Goal: Task Accomplishment & Management: Manage account settings

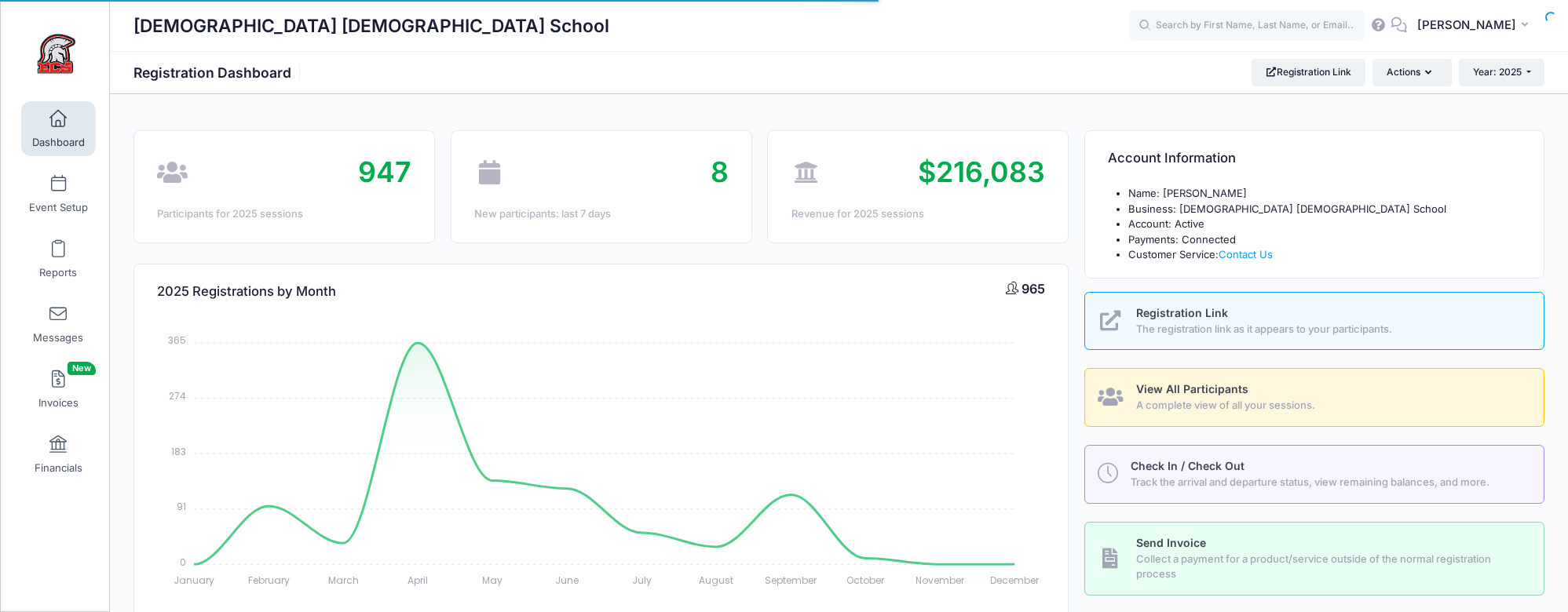
select select
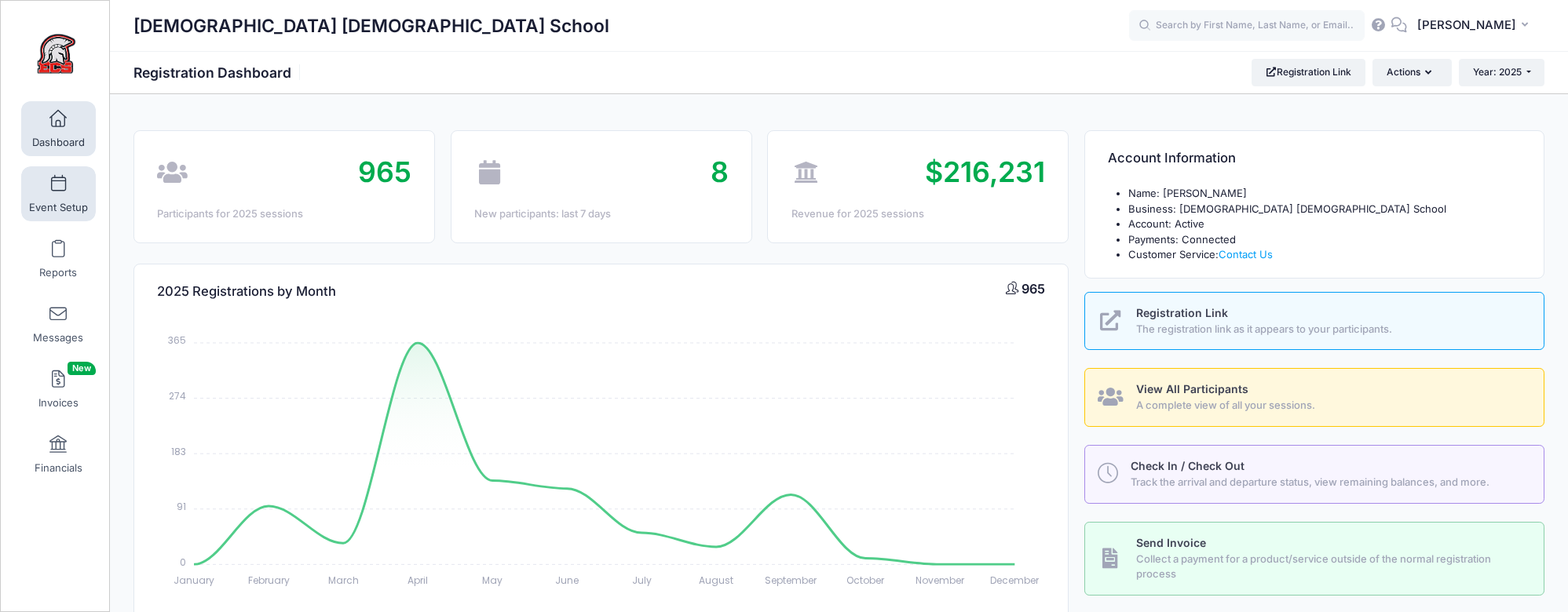
click at [46, 196] on link "Event Setup" at bounding box center [58, 194] width 75 height 55
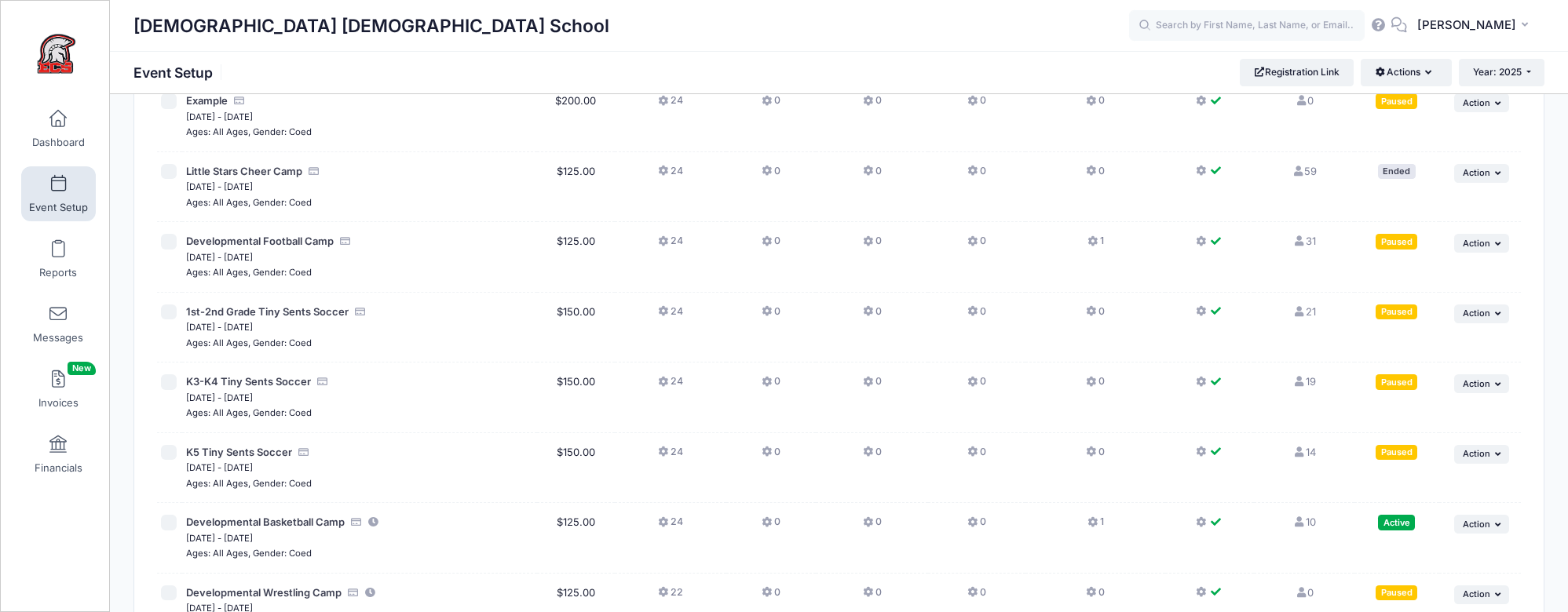
scroll to position [3116, 0]
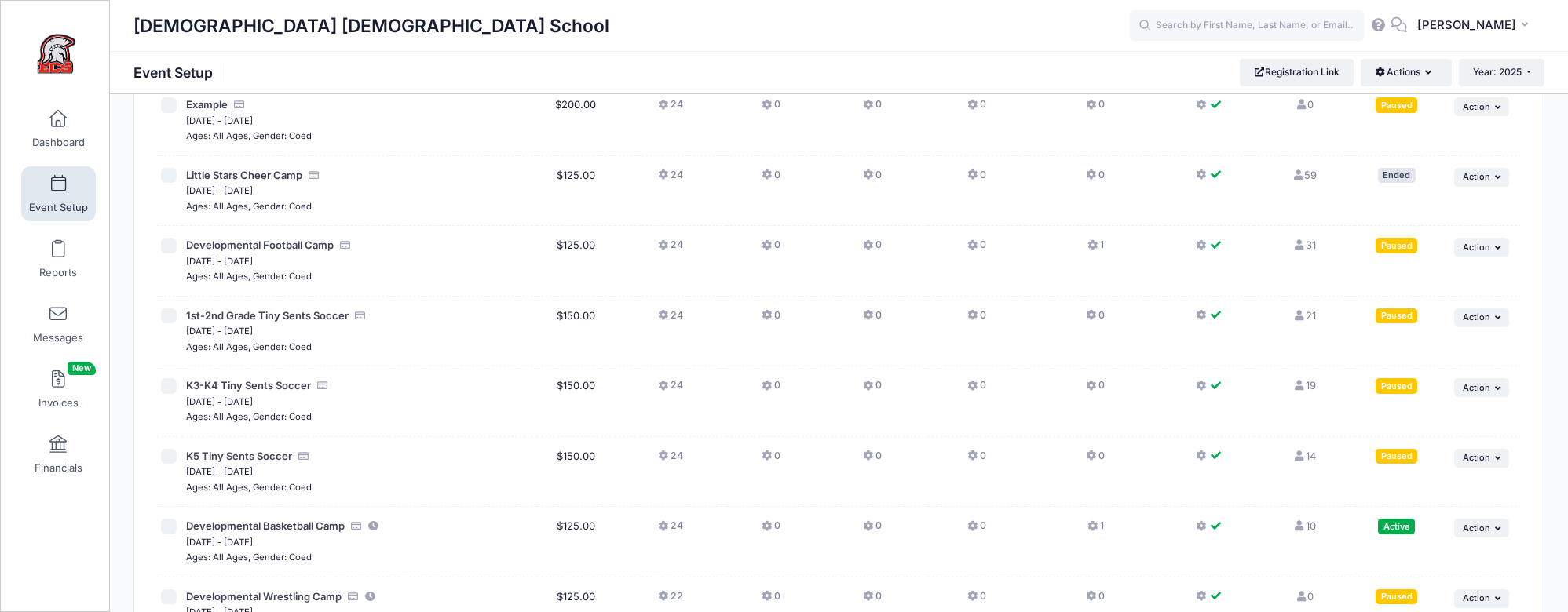
click at [172, 238] on input "checkbox" at bounding box center [168, 246] width 15 height 15
checkbox input "true"
click at [1478, 242] on span "Action" at bounding box center [1476, 247] width 27 height 11
drag, startPoint x: 1294, startPoint y: 200, endPoint x: 1307, endPoint y: 199, distance: 13.0
click at [1294, 240] on icon at bounding box center [1299, 245] width 13 height 10
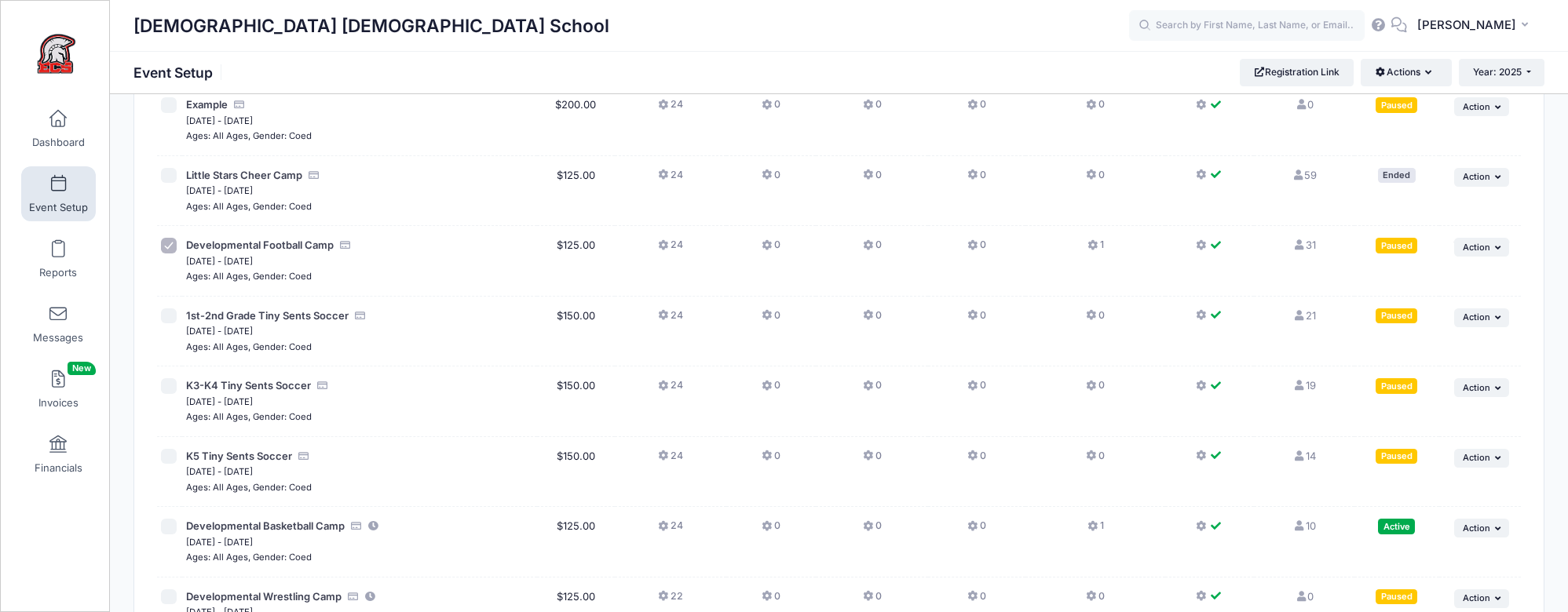
click at [1309, 238] on link "31 Full" at bounding box center [1303, 245] width 23 height 13
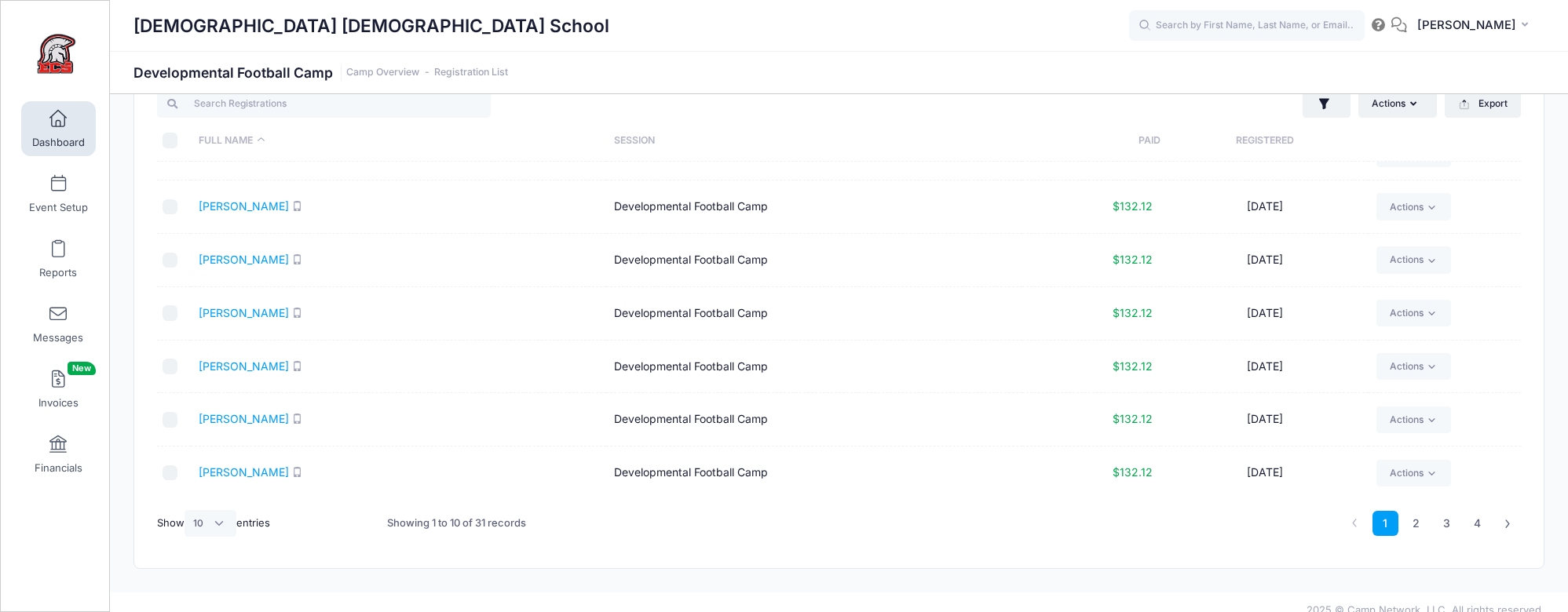
scroll to position [67, 0]
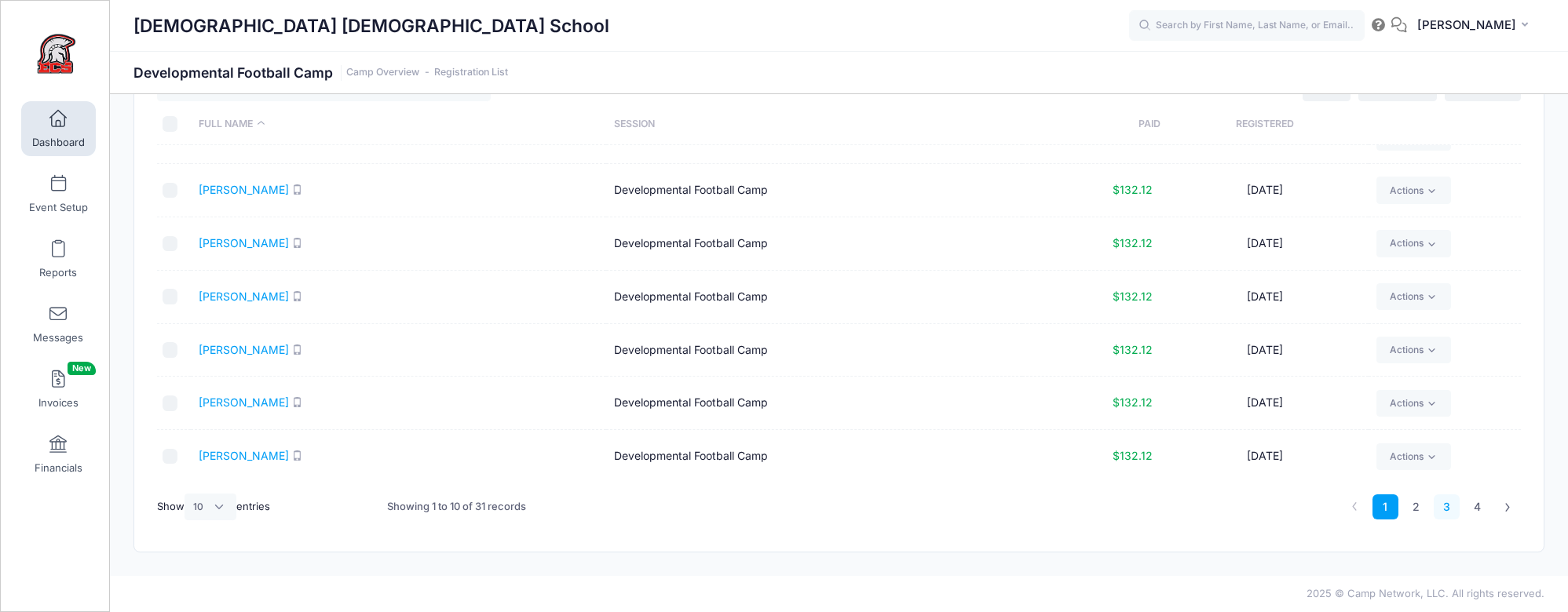
click at [1448, 508] on link "3" at bounding box center [1446, 507] width 25 height 25
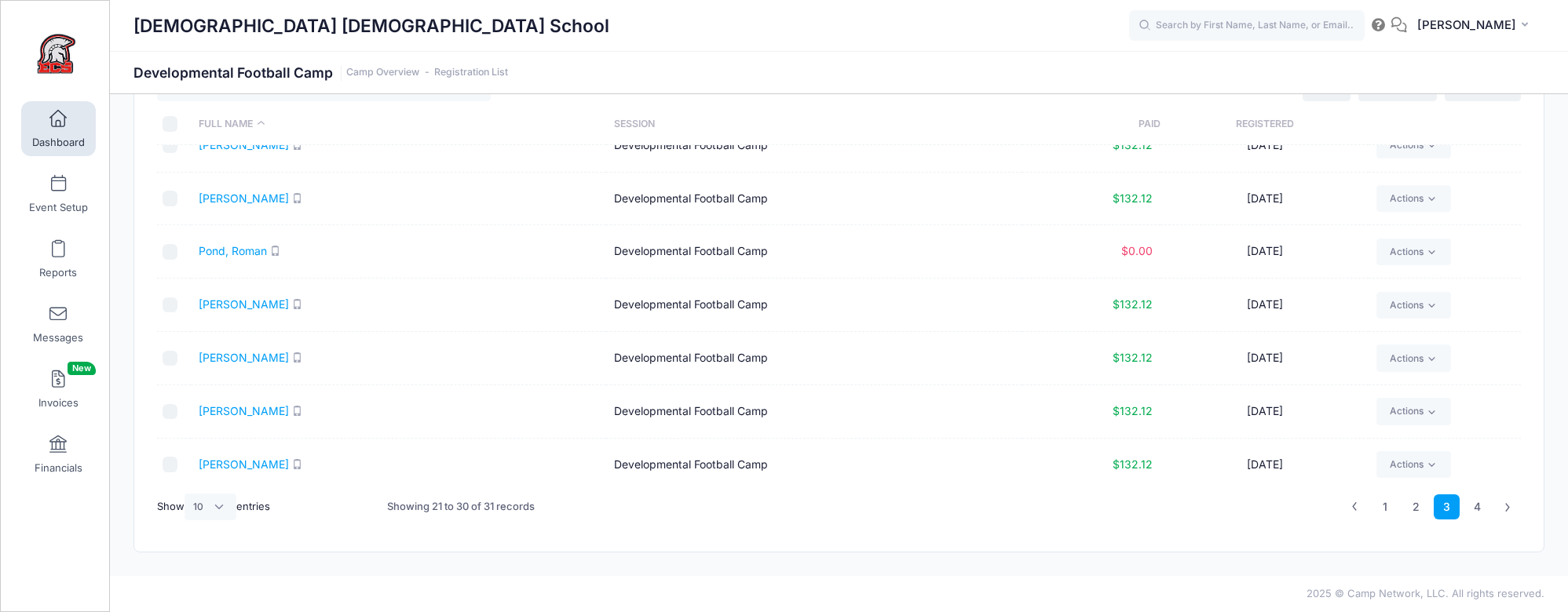
scroll to position [0, 0]
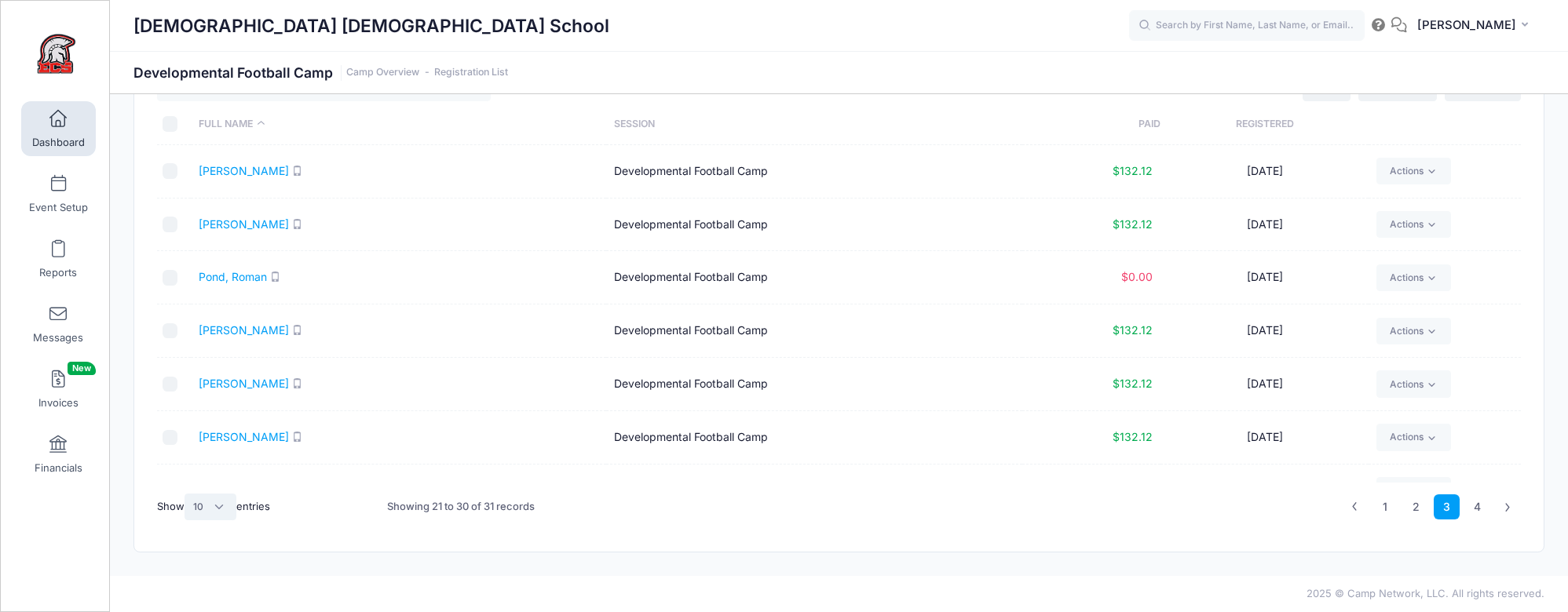
click at [211, 506] on select "All 10 25 50" at bounding box center [210, 507] width 52 height 26
select select "50"
click at [186, 494] on select "All 10 25 50" at bounding box center [210, 507] width 52 height 26
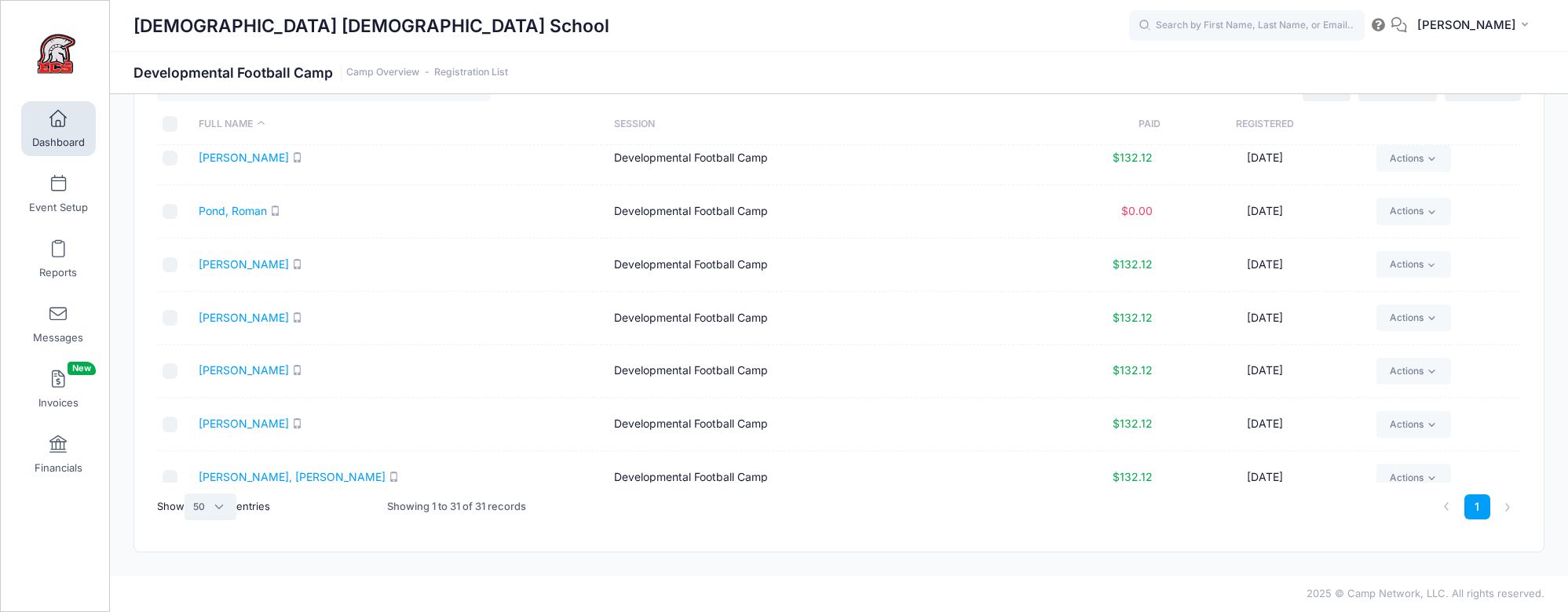
scroll to position [1129, 0]
click at [247, 214] on link "Pond, Roman" at bounding box center [232, 212] width 68 height 14
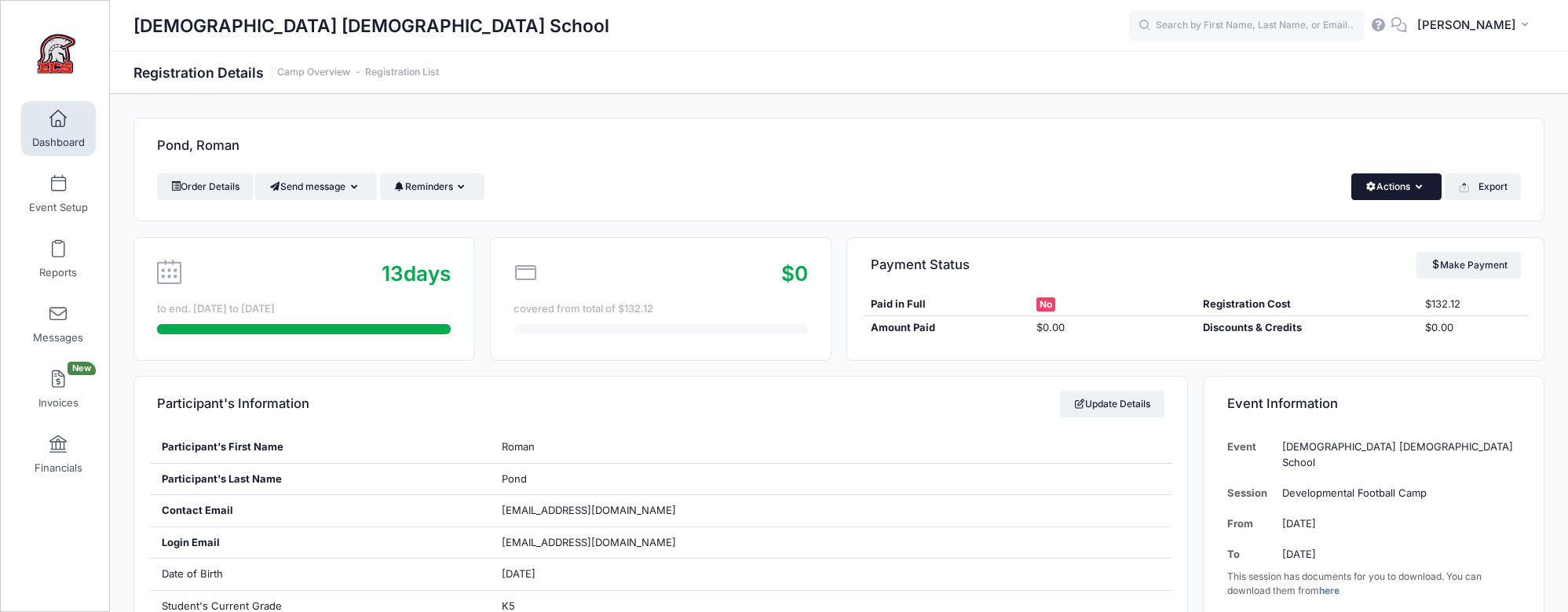
click at [1367, 182] on span "button" at bounding box center [1370, 186] width 12 height 9
click at [1286, 330] on link "Delete" at bounding box center [1342, 332] width 181 height 30
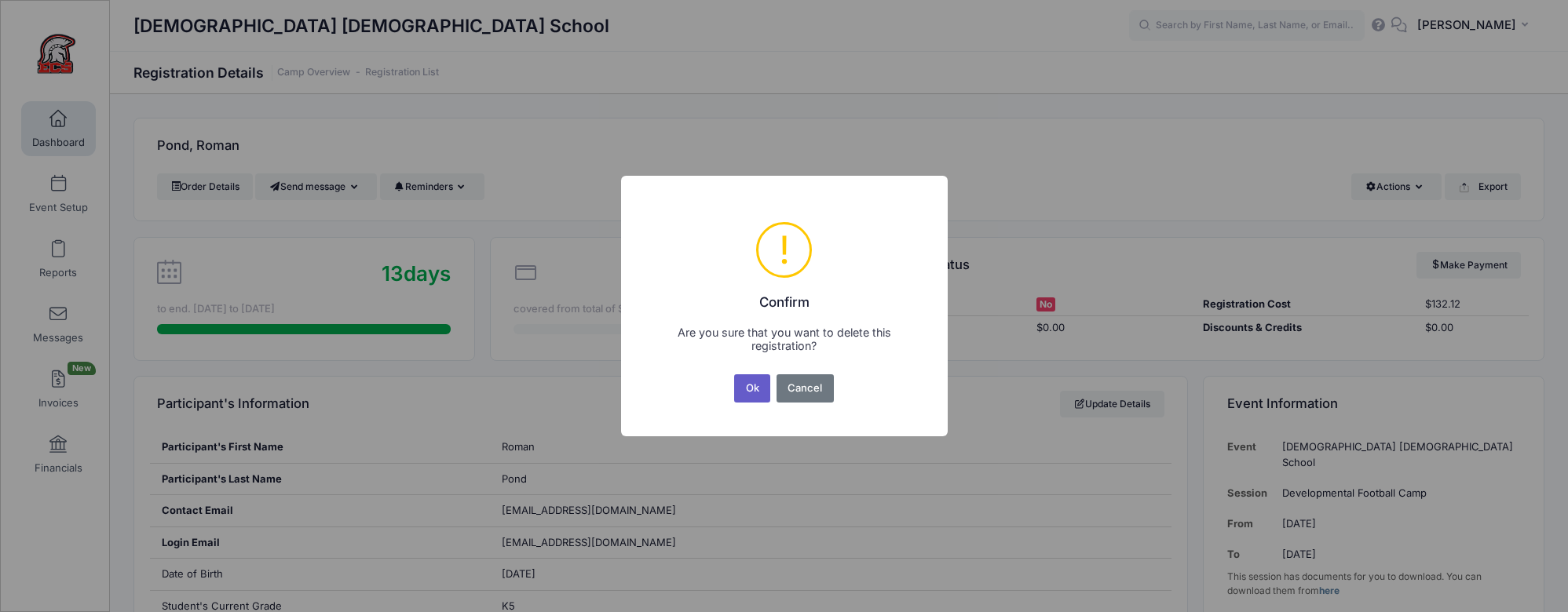
click at [755, 396] on button "Ok" at bounding box center [752, 388] width 36 height 28
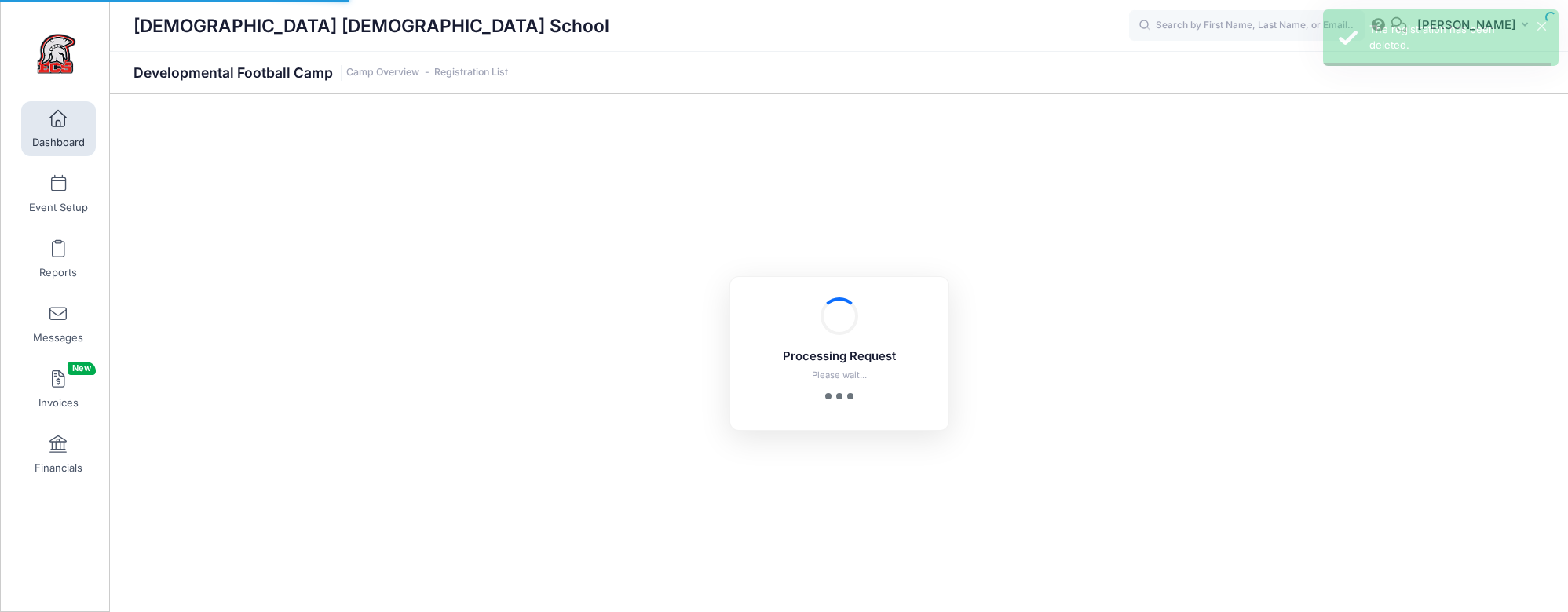
select select "10"
